Goal: Find specific page/section: Find specific page/section

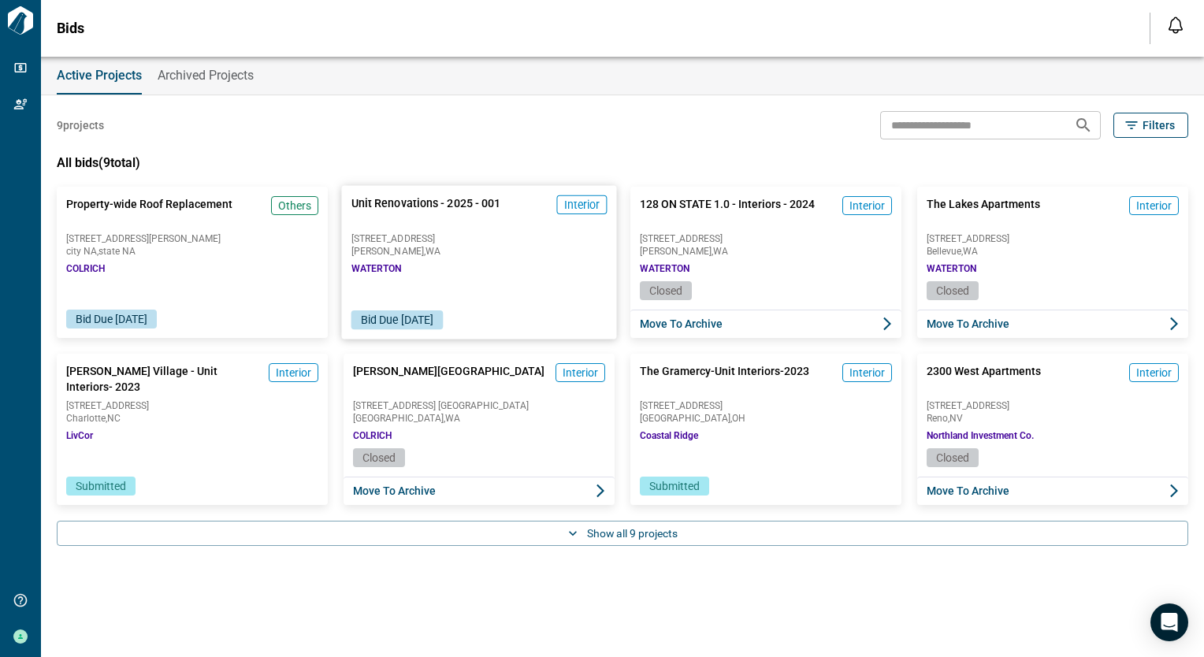
click at [481, 258] on div "Unit Renovations - 2025 - 001 Interior [STREET_ADDRESS][GEOGRAPHIC_DATA]" at bounding box center [478, 234] width 275 height 96
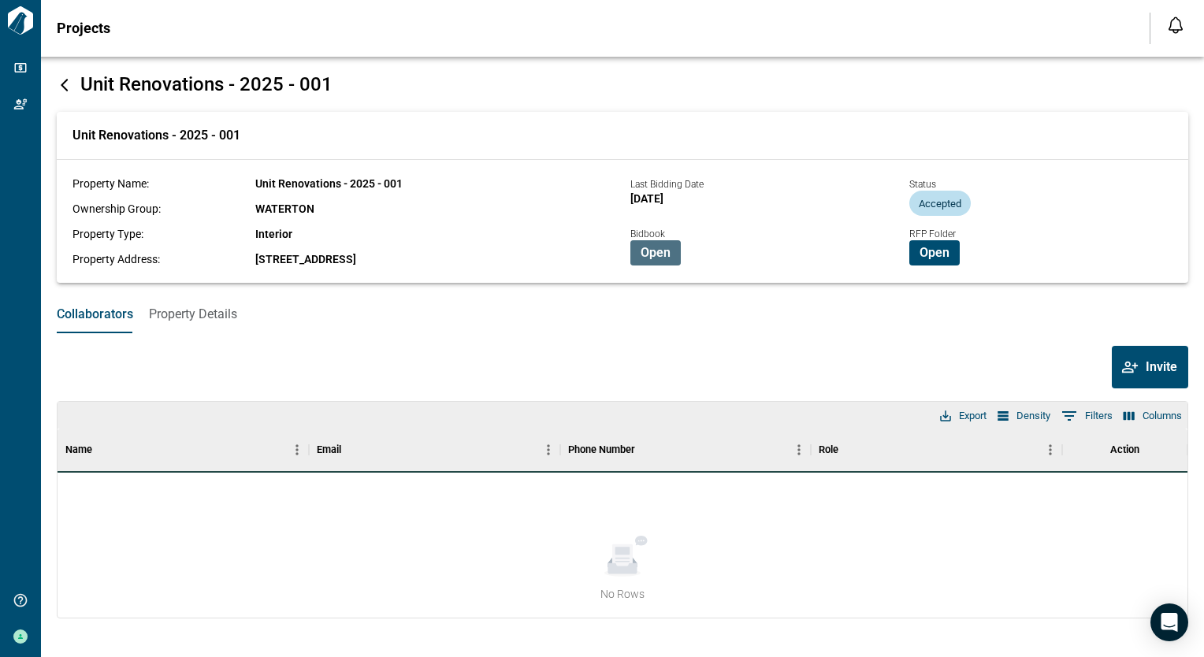
click at [651, 257] on span "Open" at bounding box center [655, 253] width 30 height 16
